Goal: Task Accomplishment & Management: Use online tool/utility

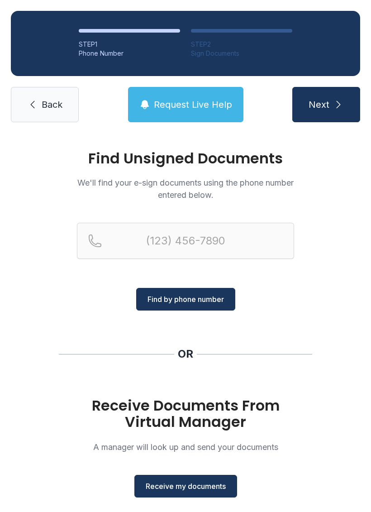
click at [187, 479] on button "Receive my documents" at bounding box center [185, 486] width 103 height 23
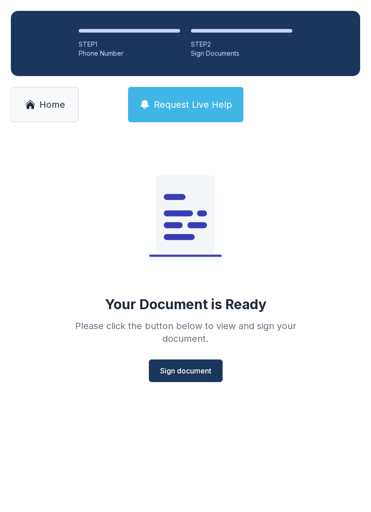
click at [185, 358] on div "Your Document is Ready Please click the button below to view and sign your docu…" at bounding box center [185, 261] width 261 height 242
click at [188, 366] on span "Sign document" at bounding box center [185, 370] width 51 height 11
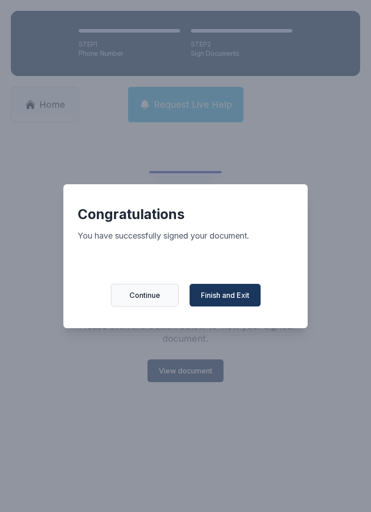
click at [218, 298] on span "Finish and Exit" at bounding box center [225, 295] width 48 height 11
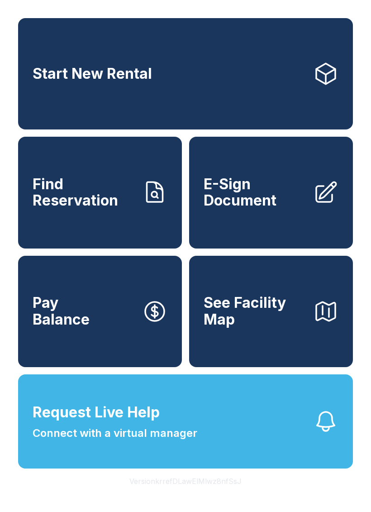
click at [193, 427] on span "Request Live Help Connect with a virtual manager" at bounding box center [115, 422] width 165 height 40
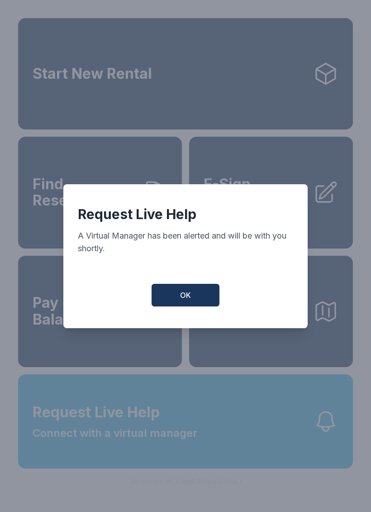
click at [192, 297] on button "OK" at bounding box center [186, 295] width 68 height 23
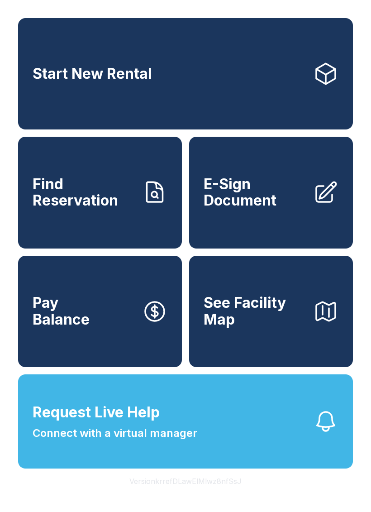
click at [170, 92] on link "Start New Rental" at bounding box center [185, 73] width 335 height 111
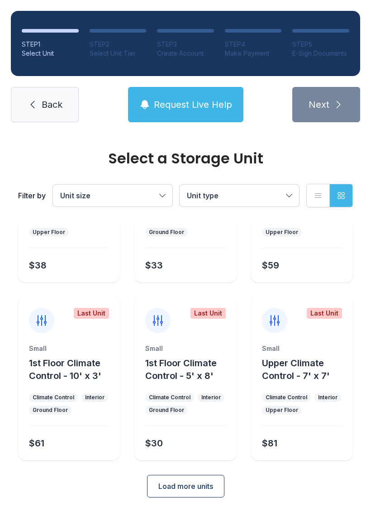
scroll to position [108, 0]
